Goal: Navigation & Orientation: Find specific page/section

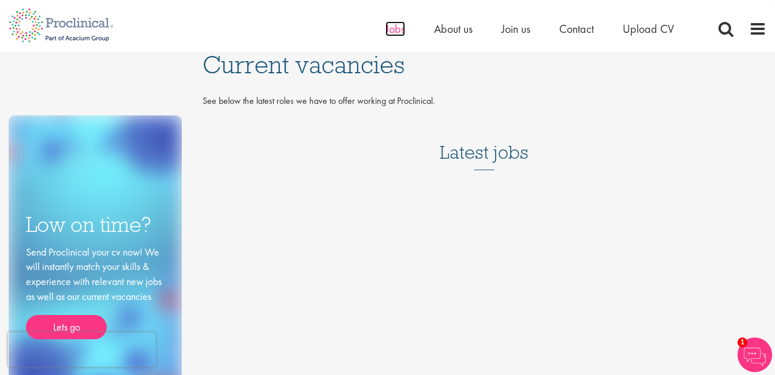
click at [390, 29] on span "Jobs" at bounding box center [396, 28] width 20 height 15
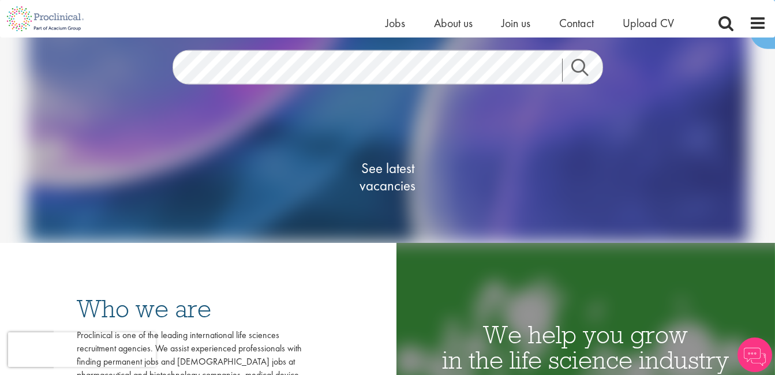
scroll to position [105, 0]
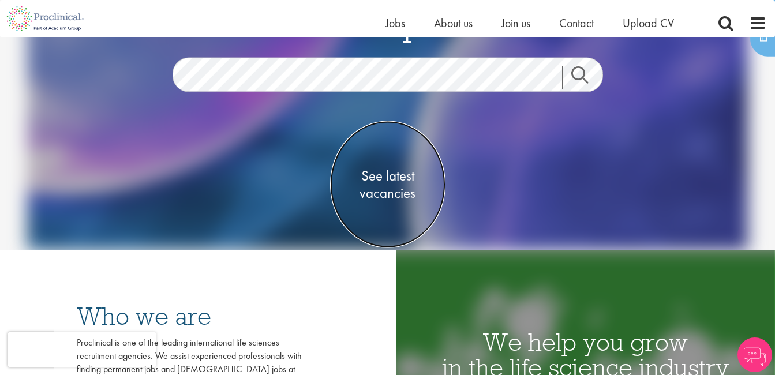
click at [389, 188] on span "See latest vacancies" at bounding box center [387, 184] width 115 height 35
